Goal: Find specific page/section: Find specific page/section

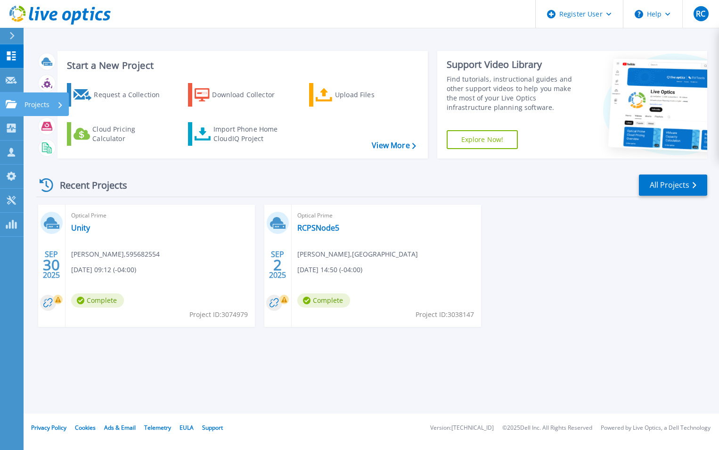
click at [46, 106] on p "Projects" at bounding box center [37, 104] width 25 height 25
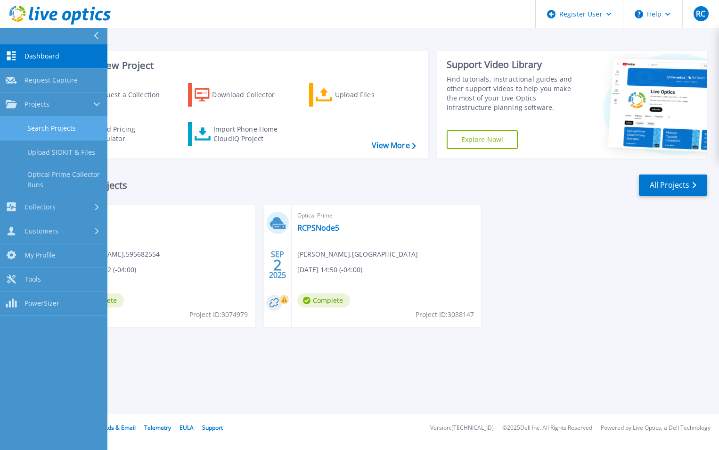
click at [76, 126] on link "Search Projects" at bounding box center [53, 128] width 107 height 24
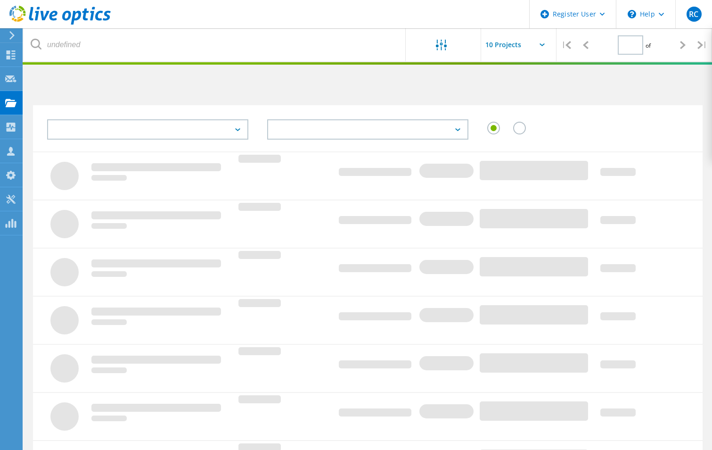
type input "1"
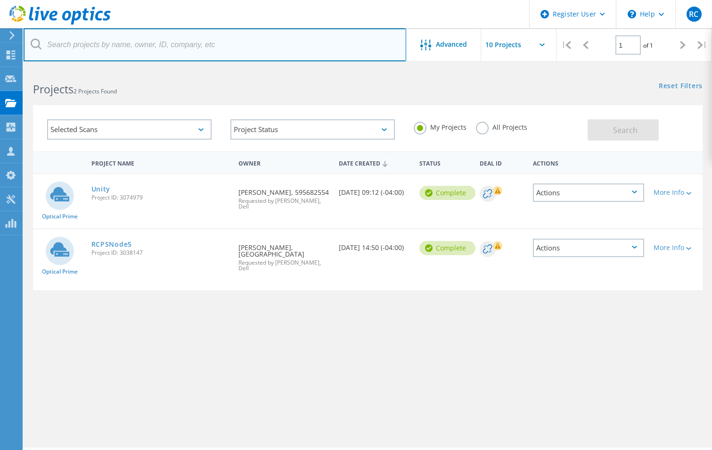
click at [163, 50] on input "text" at bounding box center [215, 44] width 383 height 33
paste input "[EMAIL_ADDRESS][PERSON_NAME][DOMAIN_NAME]"
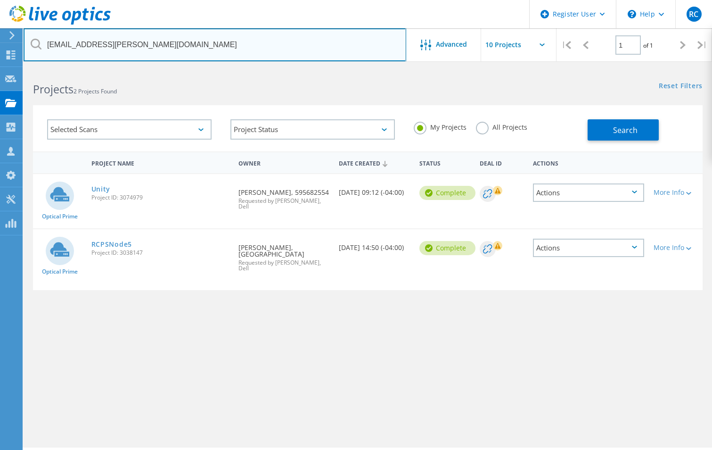
type input "[EMAIL_ADDRESS][PERSON_NAME][DOMAIN_NAME]"
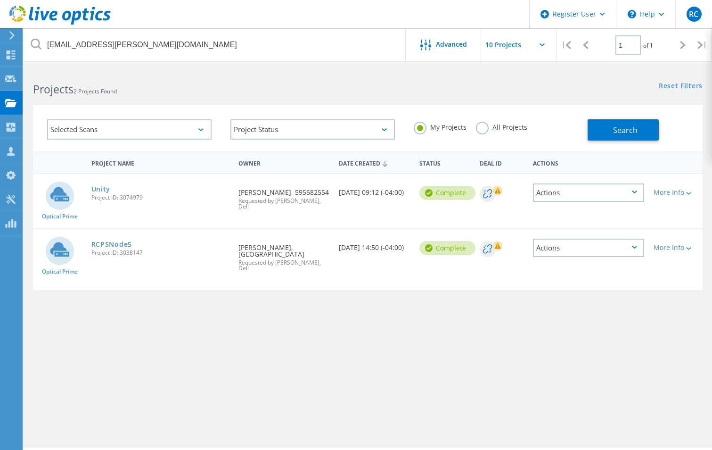
click at [481, 129] on label "All Projects" at bounding box center [501, 126] width 51 height 9
click at [0, 0] on input "All Projects" at bounding box center [0, 0] width 0 height 0
click at [602, 126] on button "Search" at bounding box center [623, 129] width 71 height 21
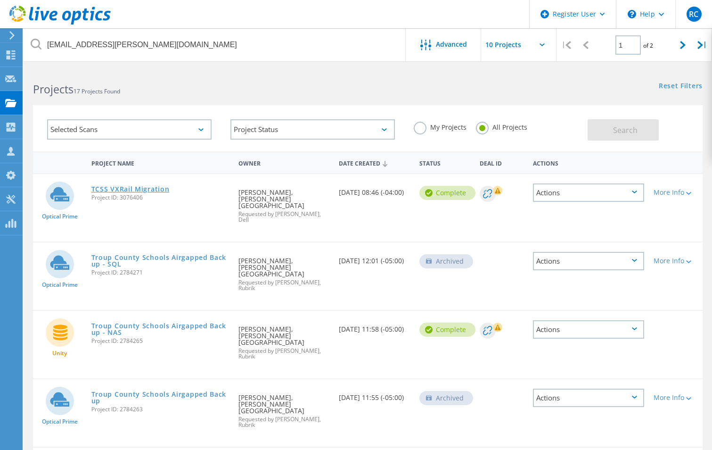
click at [130, 187] on link "TCSS VXRail Migration" at bounding box center [130, 189] width 78 height 7
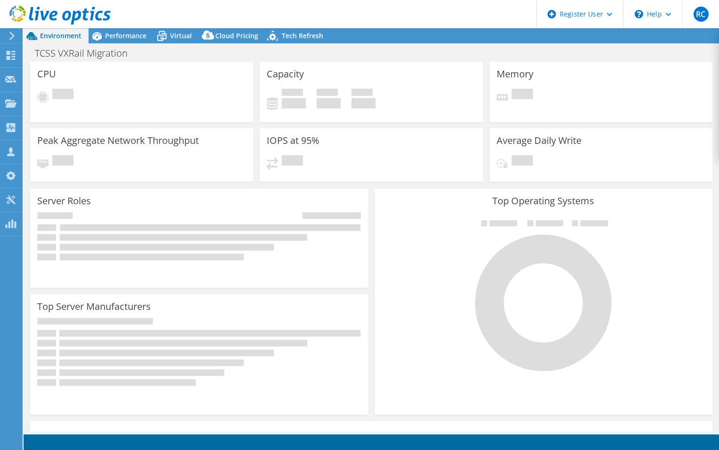
select select "USD"
